Goal: Task Accomplishment & Management: Use online tool/utility

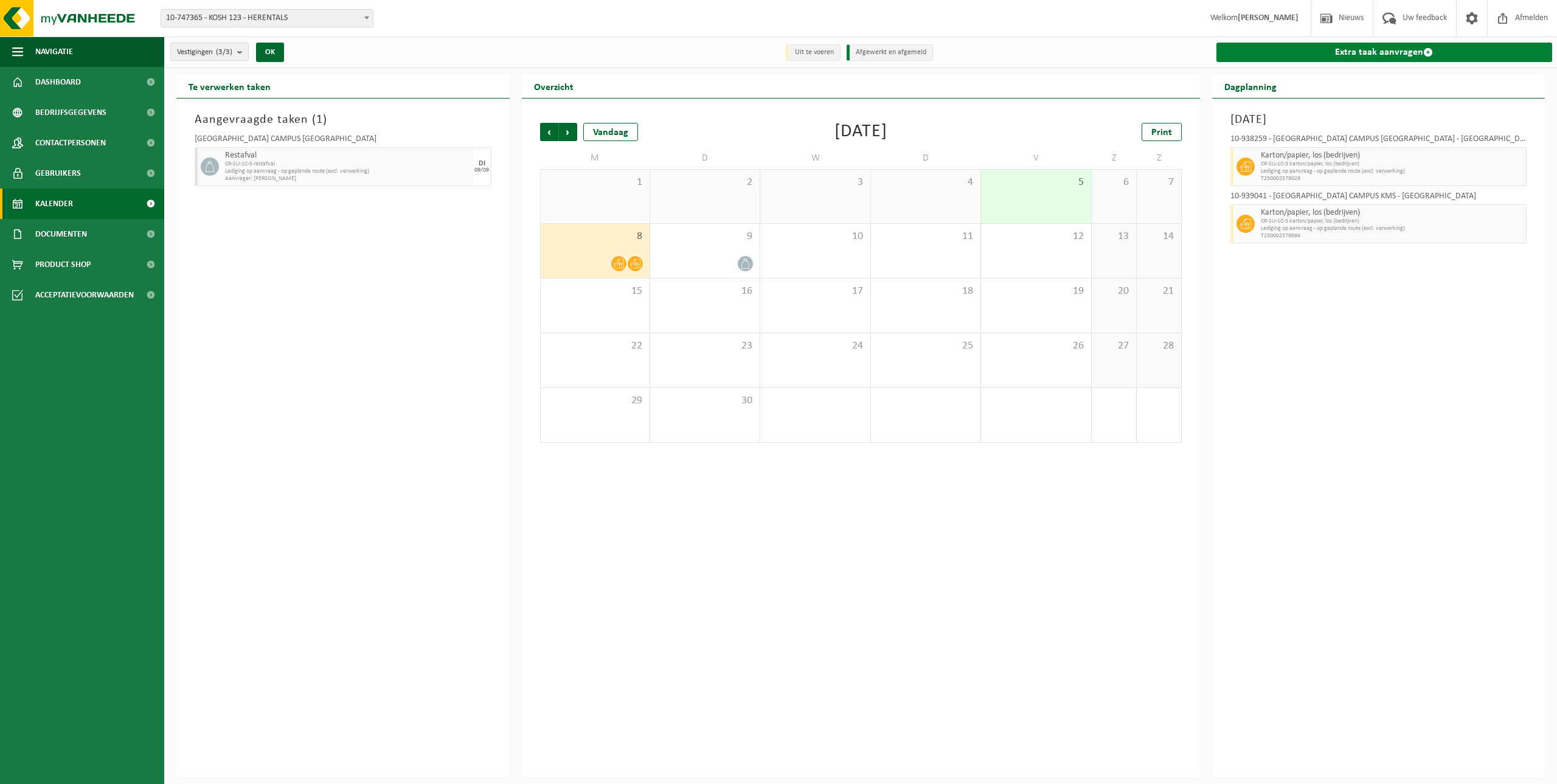
click at [1372, 55] on link "Extra taak aanvragen" at bounding box center [1384, 52] width 336 height 20
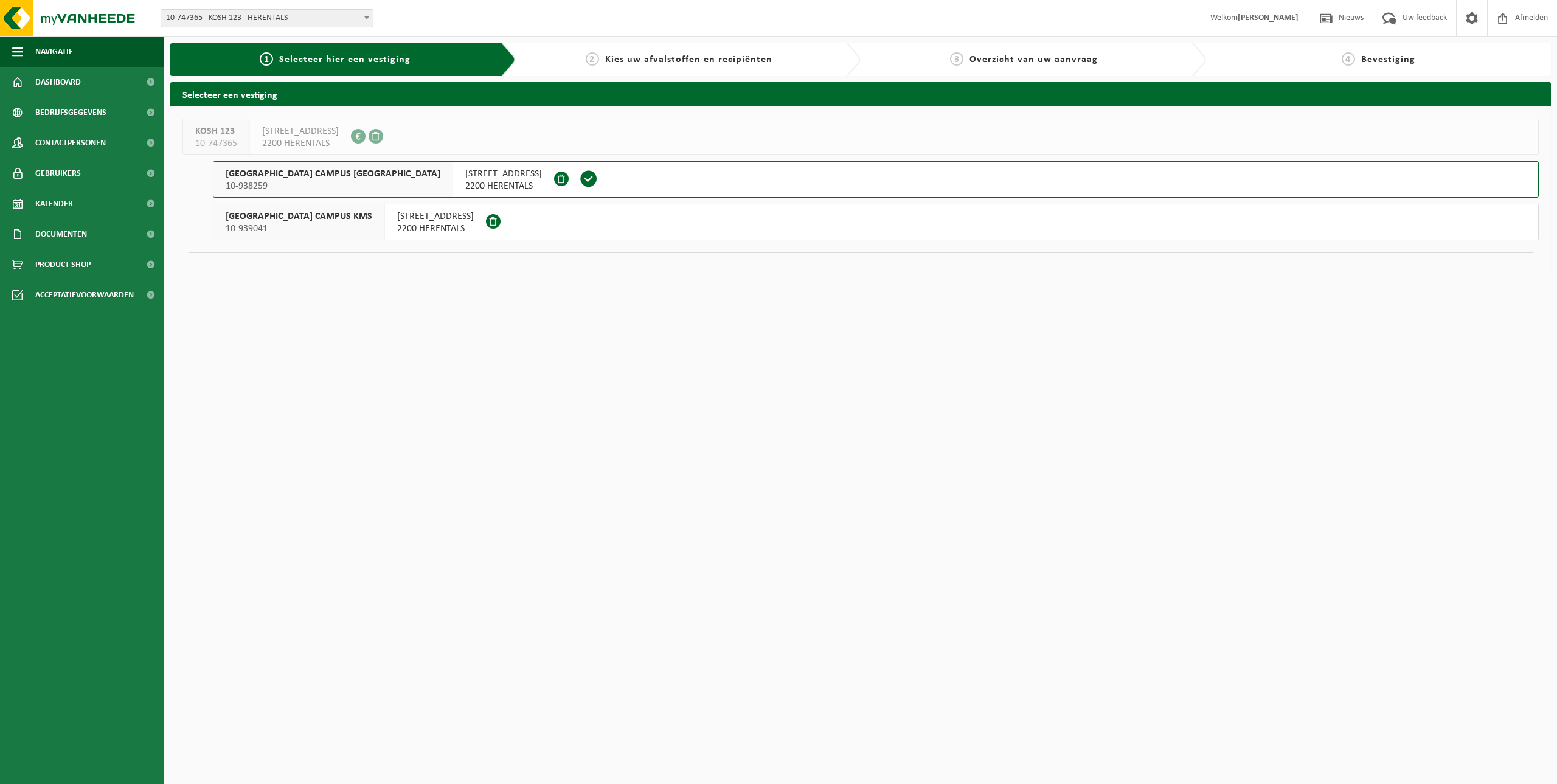
click at [397, 224] on span "2200 HERENTALS" at bounding box center [435, 229] width 77 height 12
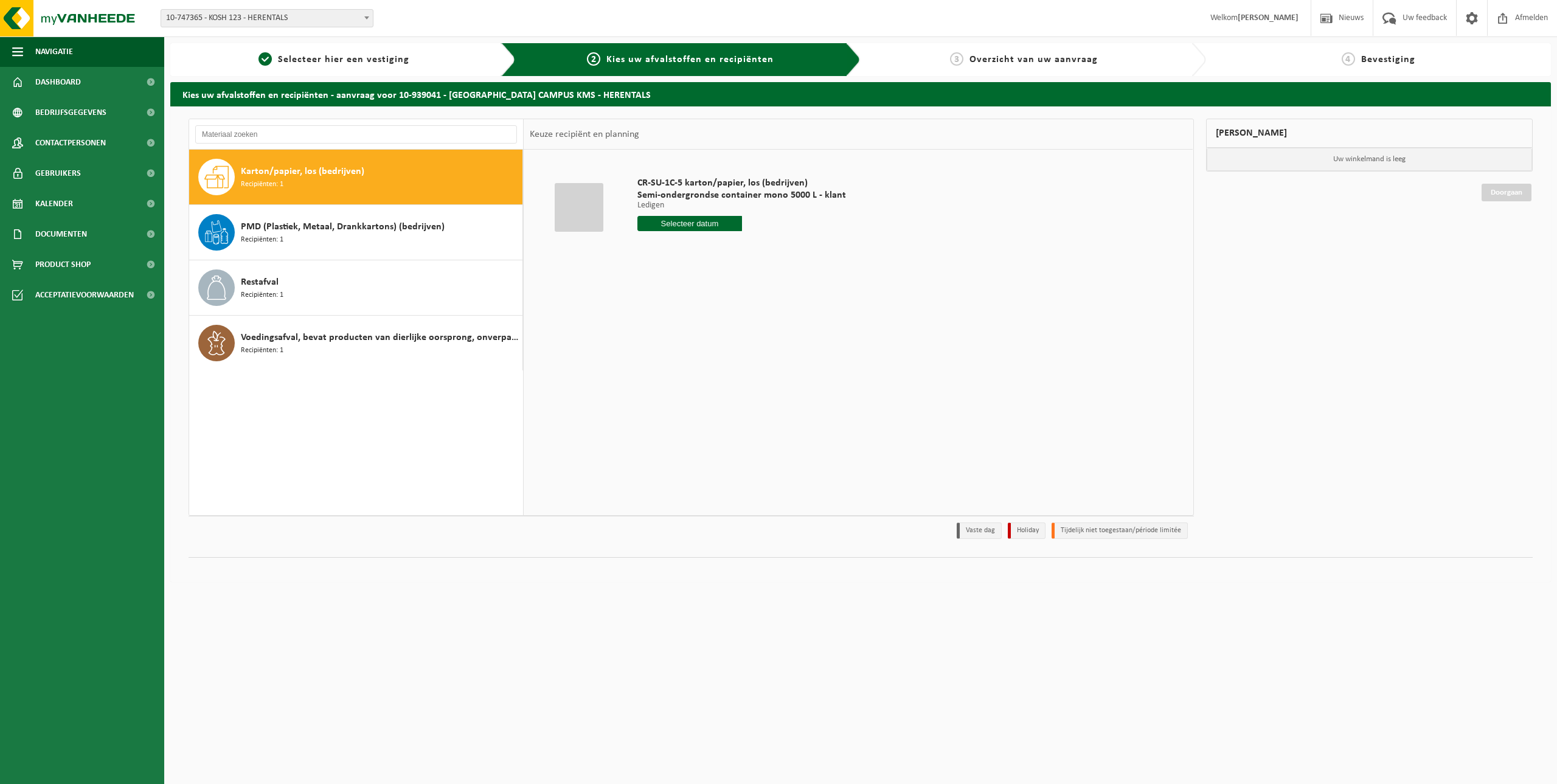
click at [268, 168] on span "Karton/papier, los (bedrijven)" at bounding box center [303, 172] width 123 height 14
click at [711, 225] on input "text" at bounding box center [690, 223] width 105 height 15
click at [648, 329] on div "15" at bounding box center [648, 331] width 21 height 20
type input "Van 2025-09-15"
click at [677, 266] on button "In winkelmand" at bounding box center [672, 269] width 67 height 20
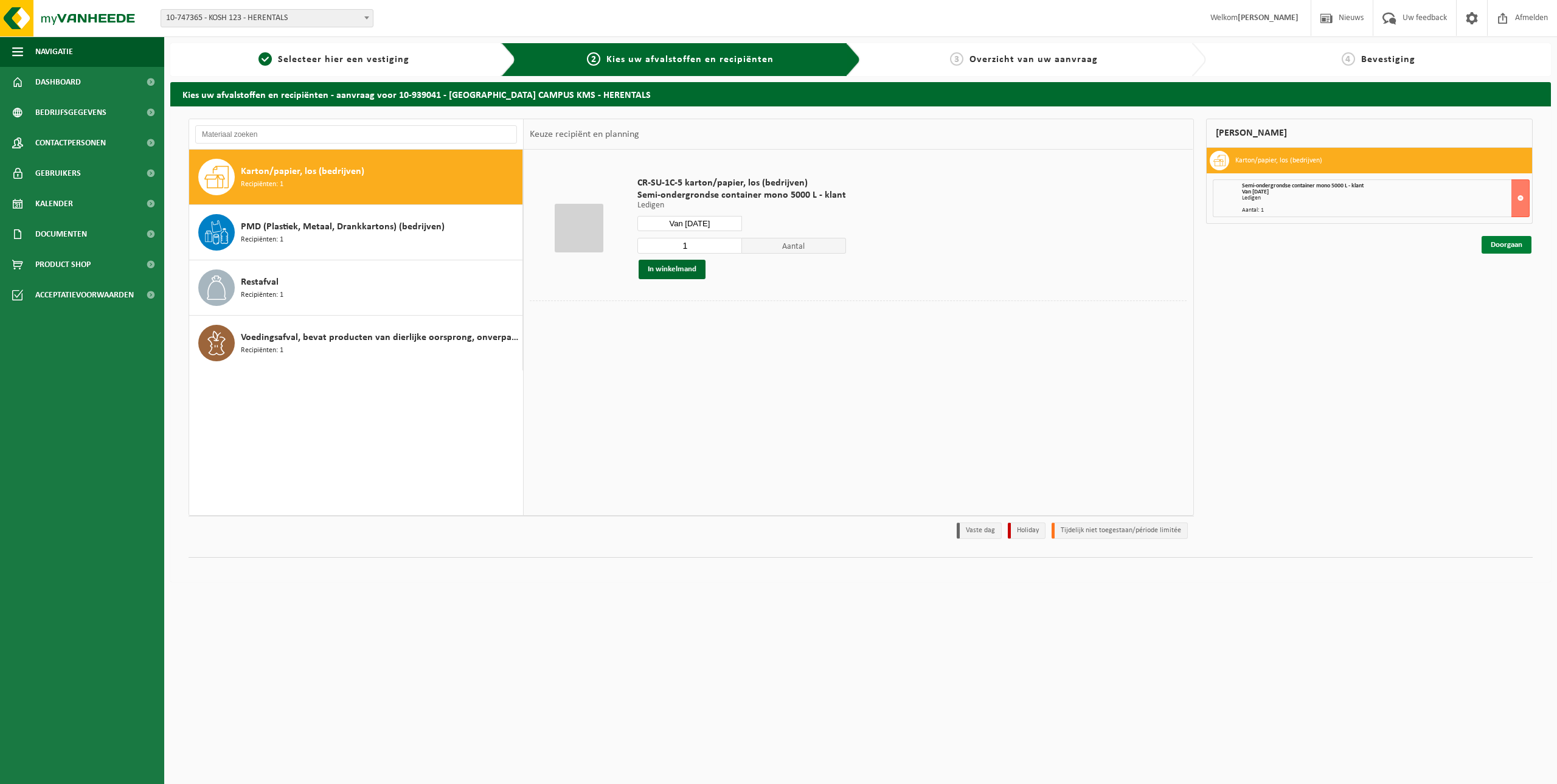
click at [1498, 240] on link "Doorgaan" at bounding box center [1506, 244] width 50 height 18
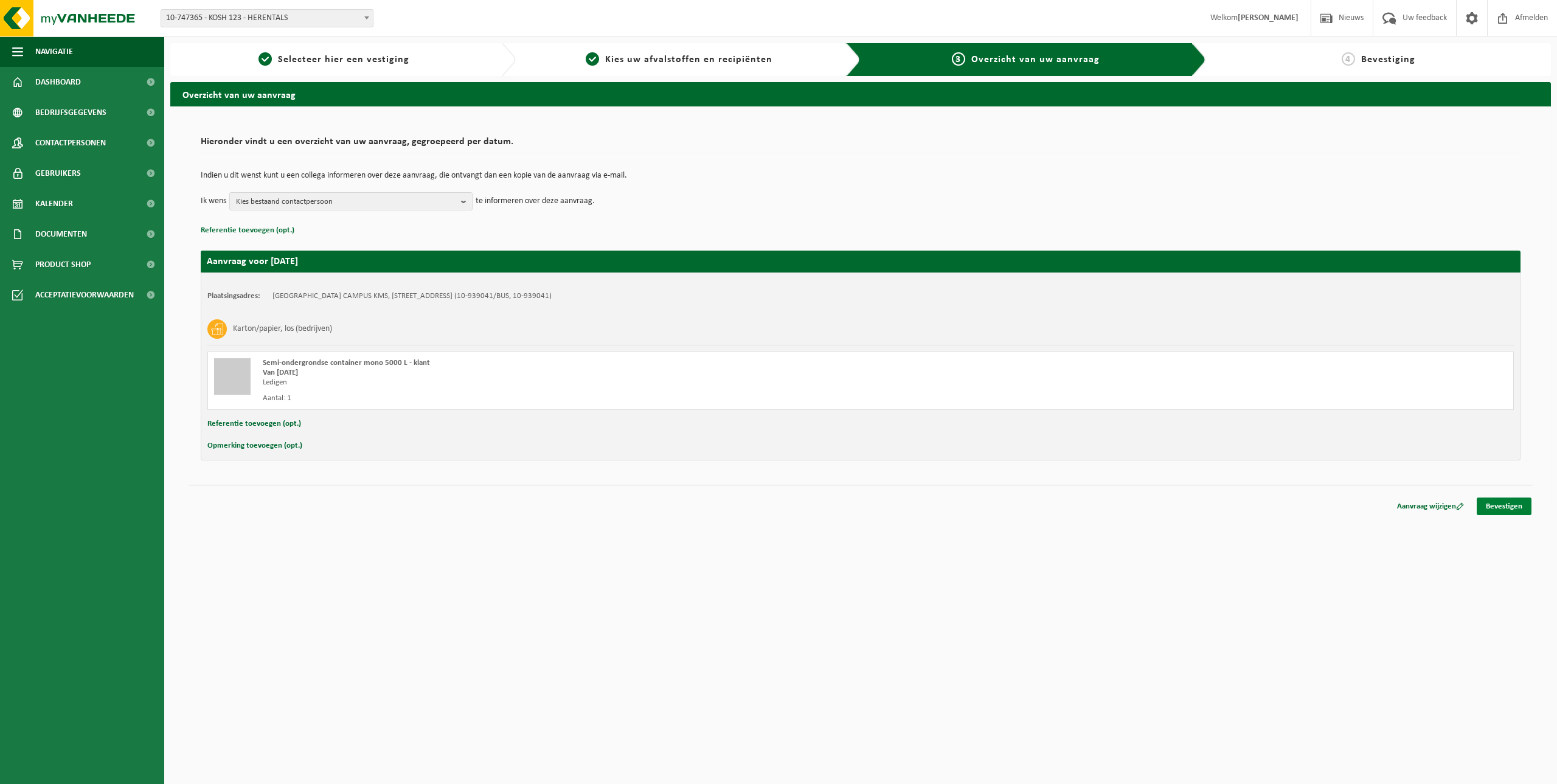
click at [1500, 506] on link "Bevestigen" at bounding box center [1504, 506] width 55 height 18
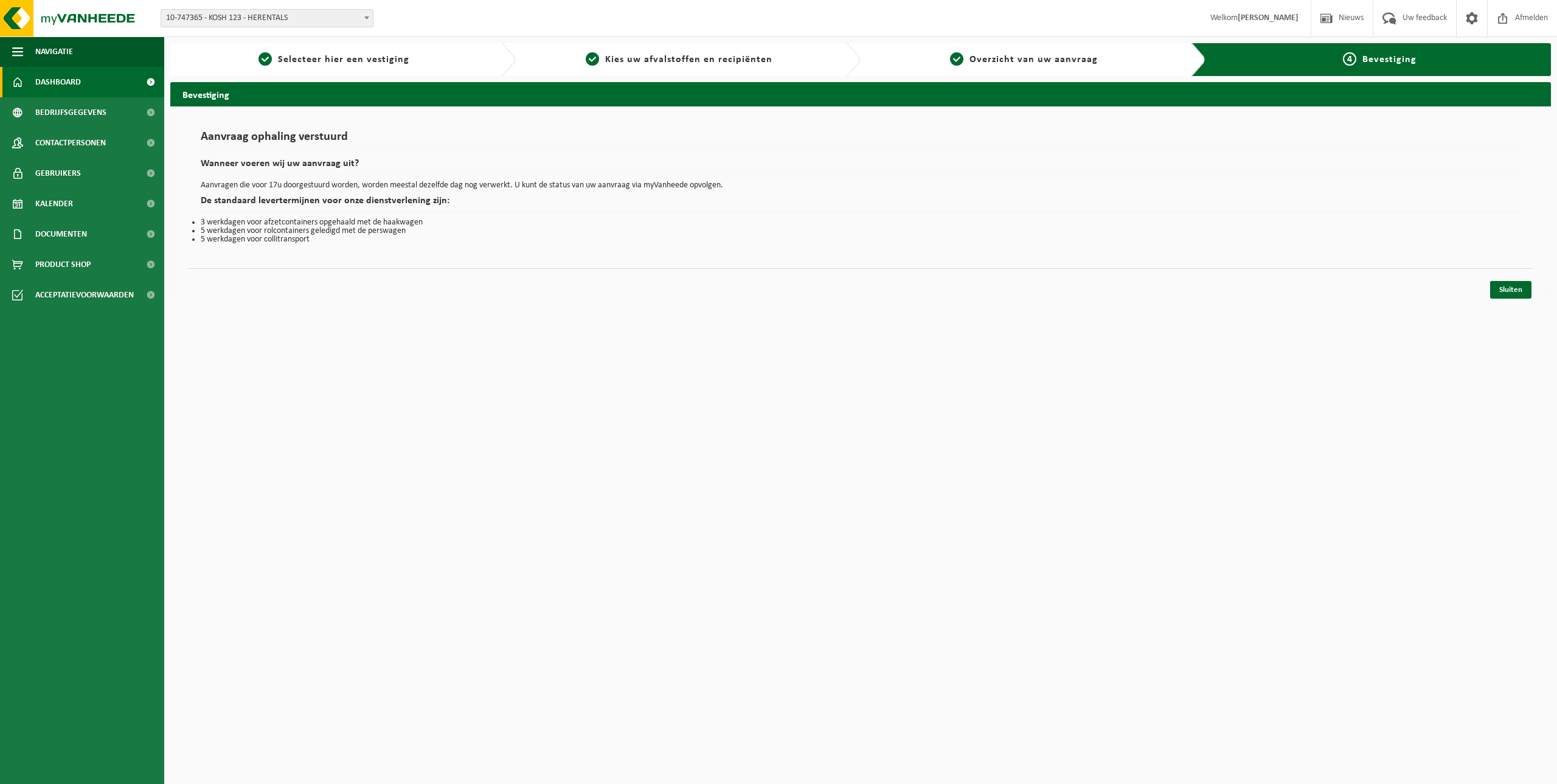
click at [69, 80] on span "Dashboard" at bounding box center [58, 82] width 46 height 30
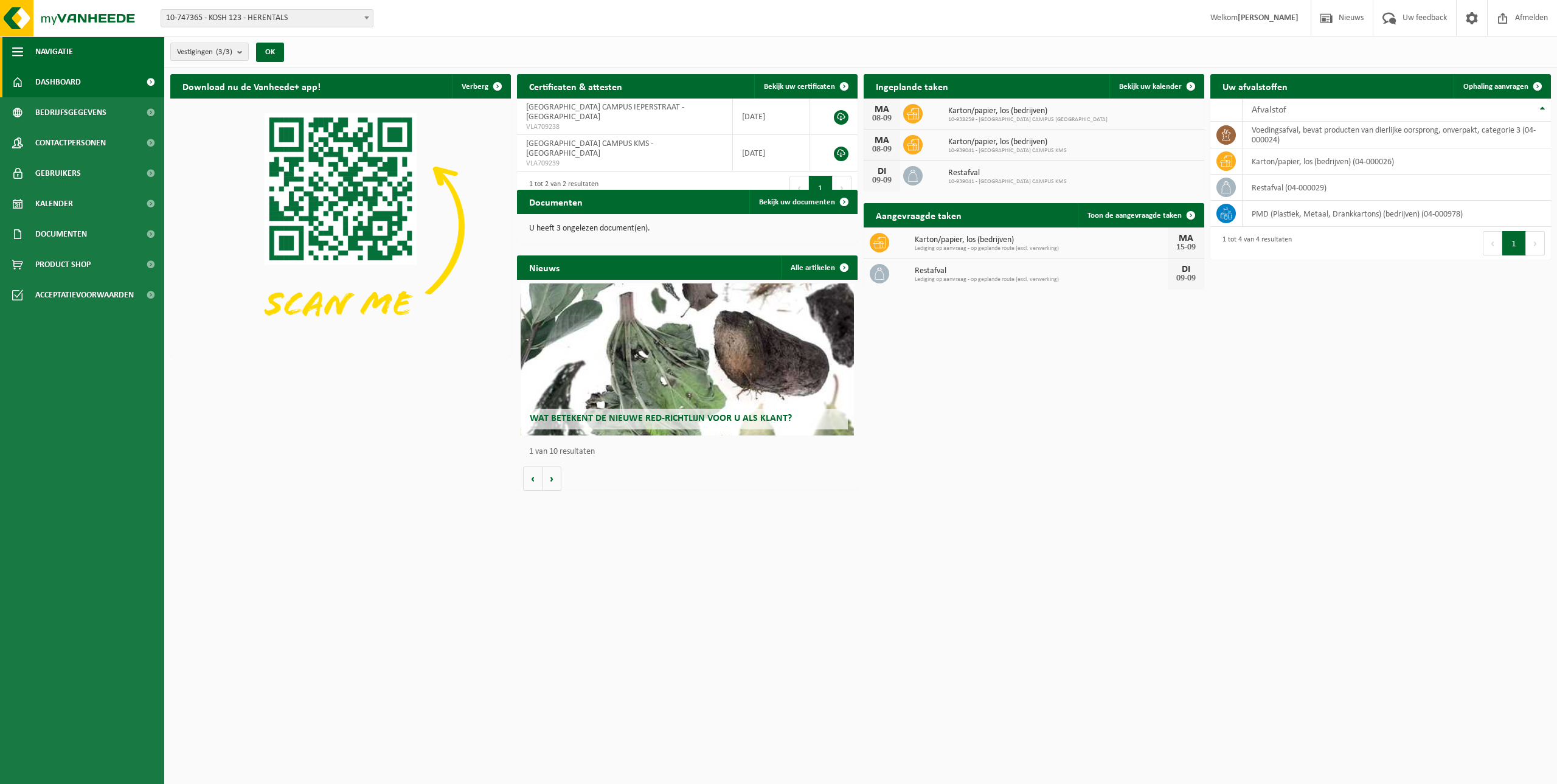
click at [60, 49] on span "Navigatie" at bounding box center [54, 52] width 38 height 30
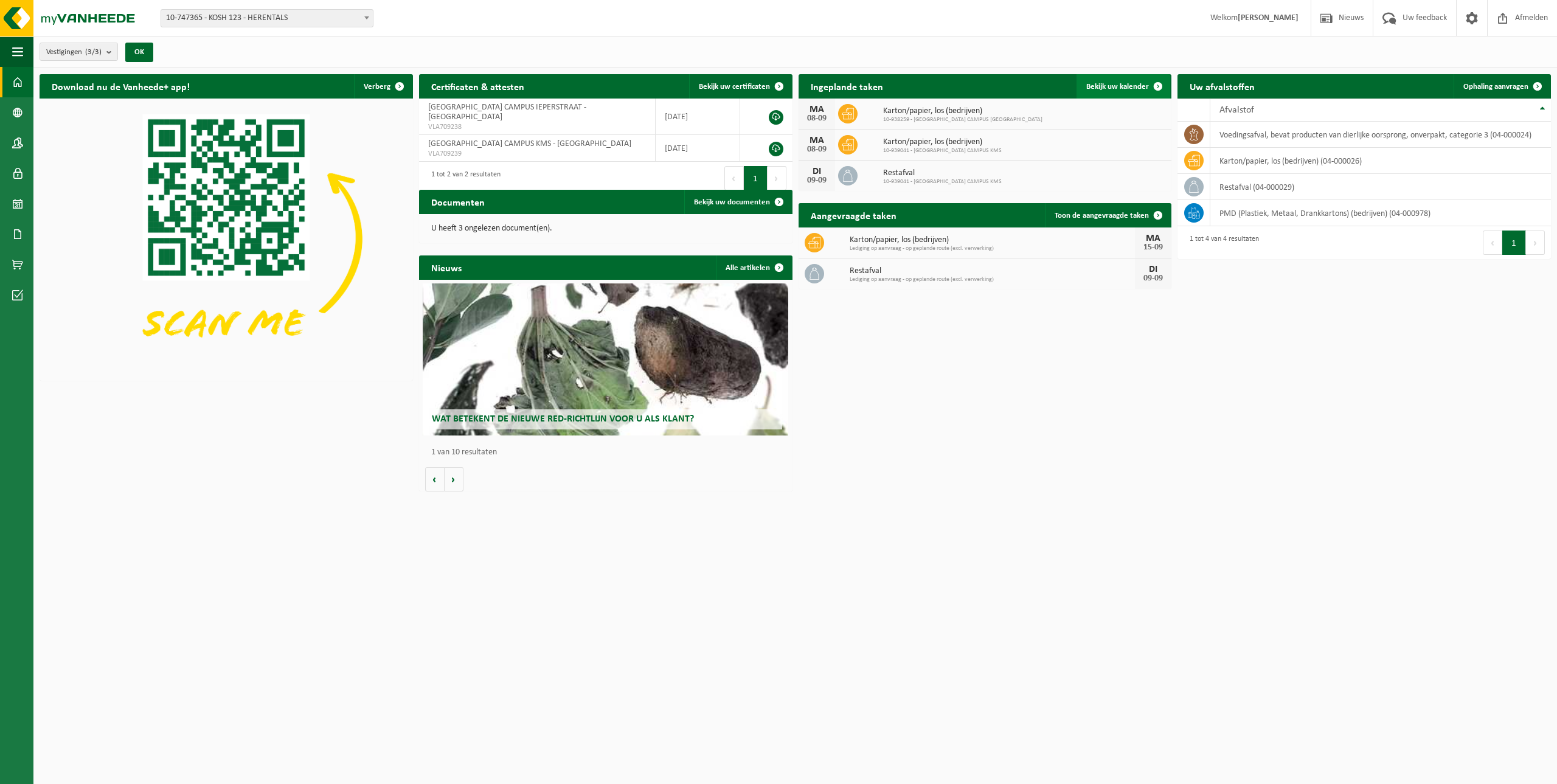
click at [1113, 86] on span "Bekijk uw kalender" at bounding box center [1117, 86] width 63 height 8
